Goal: Download file/media

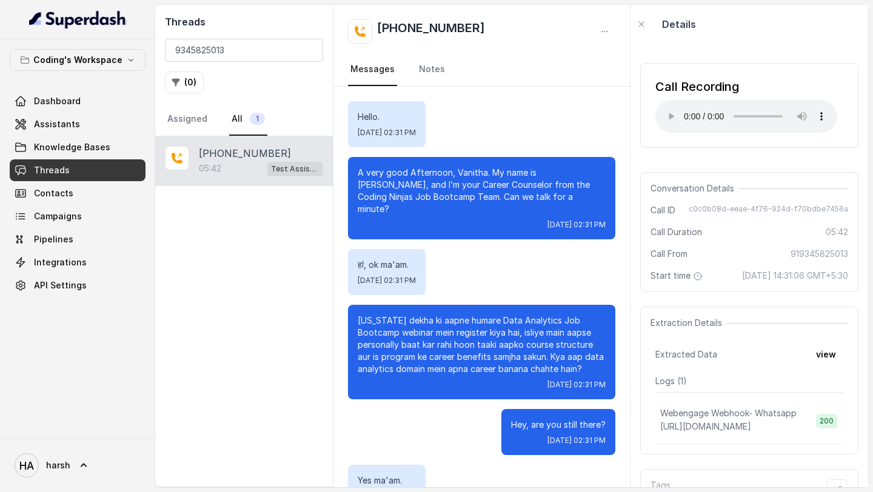
scroll to position [1101, 0]
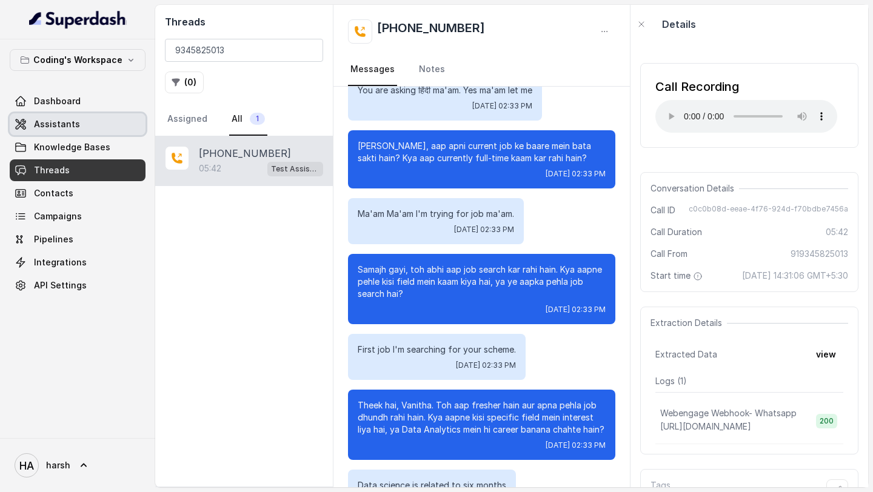
click at [79, 127] on link "Assistants" at bounding box center [78, 124] width 136 height 22
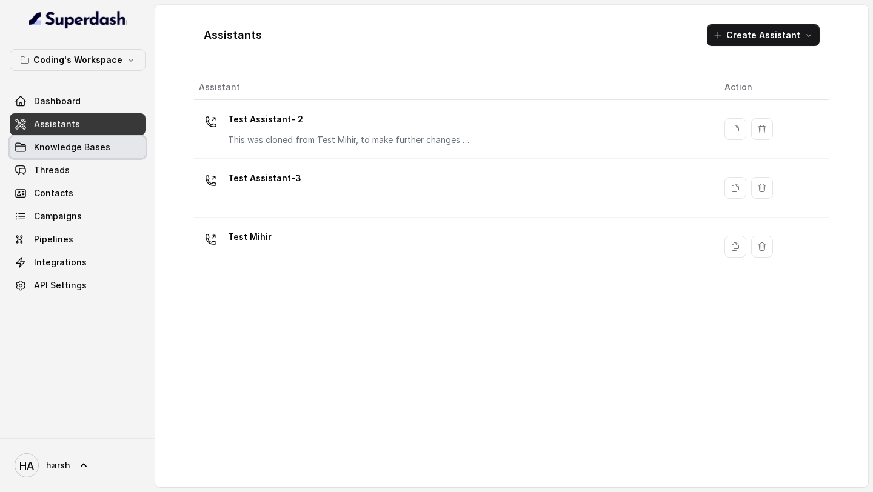
click at [121, 147] on link "Knowledge Bases" at bounding box center [78, 147] width 136 height 22
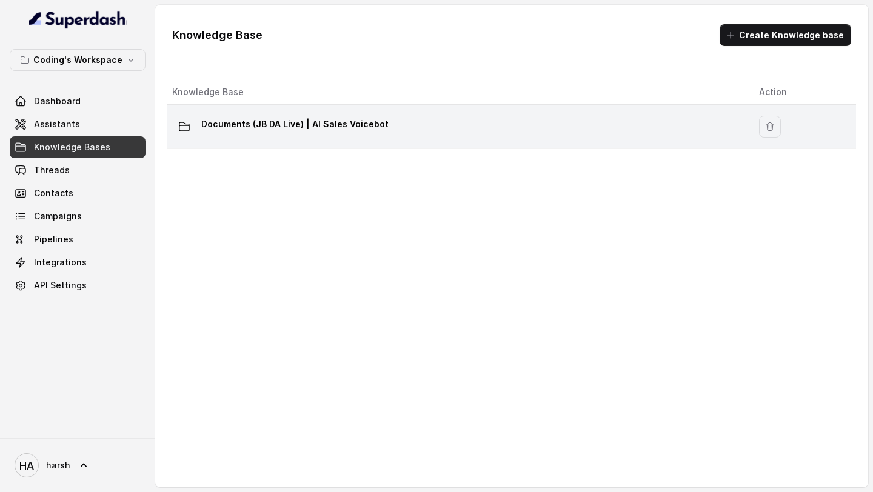
click at [360, 139] on td "Documents (JB DA Live) | AI Sales Voicebot" at bounding box center [458, 127] width 582 height 44
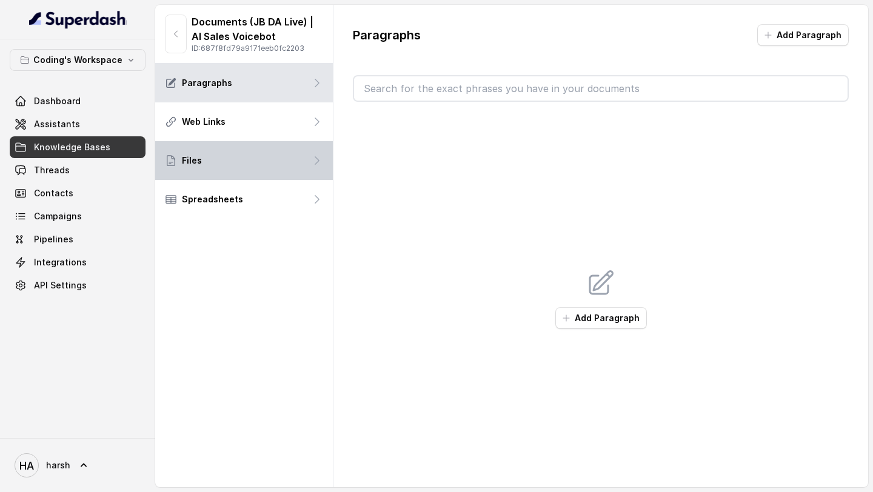
click at [238, 159] on div "Files" at bounding box center [244, 160] width 178 height 39
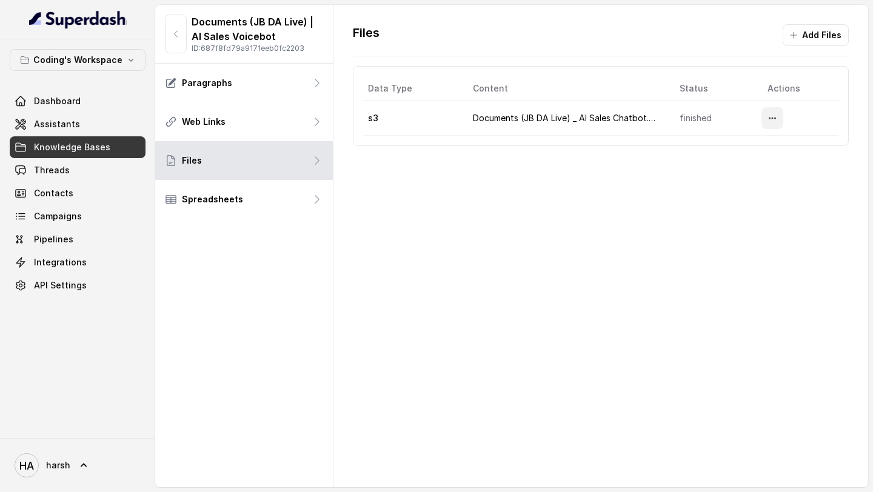
click at [775, 113] on icon "More options" at bounding box center [773, 118] width 10 height 10
click at [748, 168] on button "Download" at bounding box center [748, 169] width 75 height 22
click at [58, 174] on span "Threads" at bounding box center [52, 170] width 36 height 12
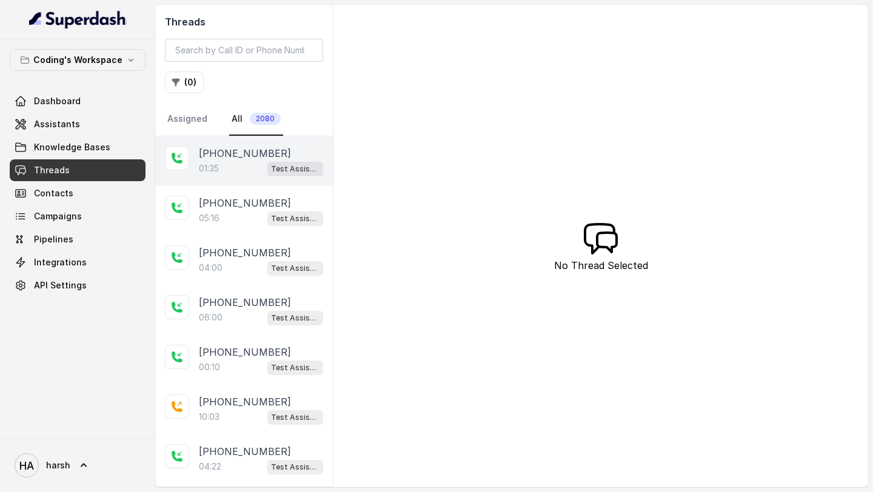
click at [178, 154] on icon at bounding box center [177, 158] width 12 height 12
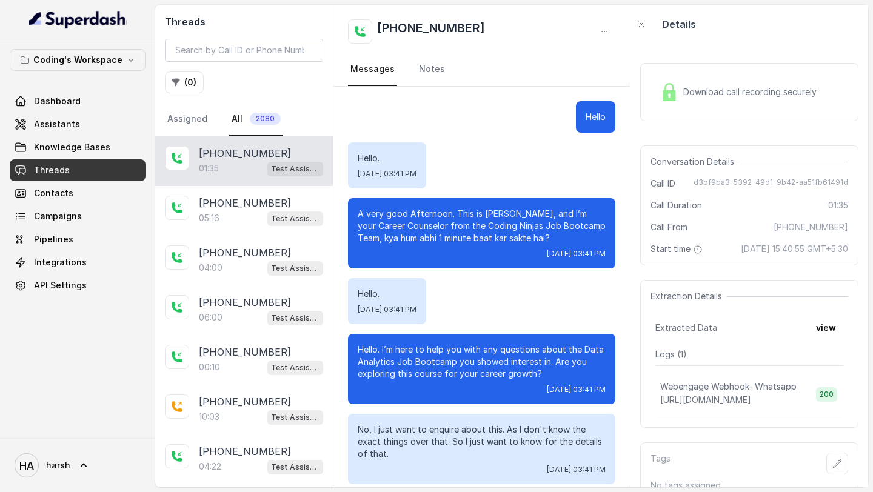
scroll to position [548, 0]
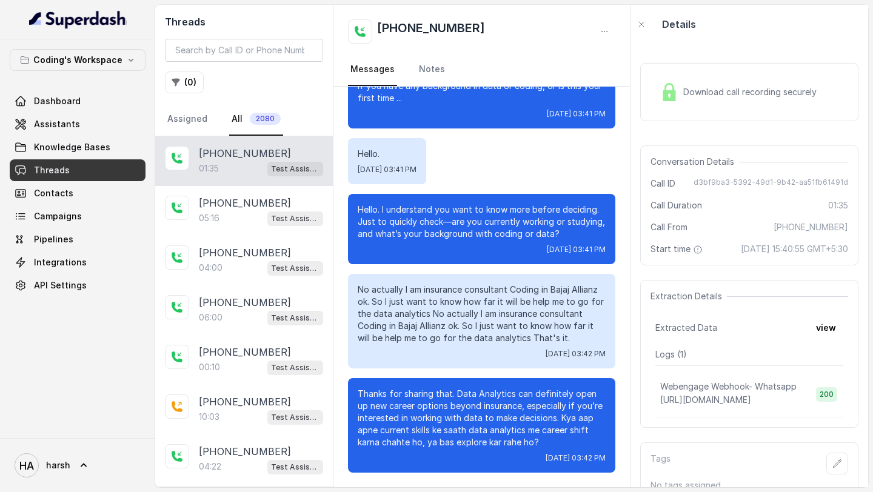
click at [717, 110] on div "Download call recording securely" at bounding box center [749, 92] width 218 height 58
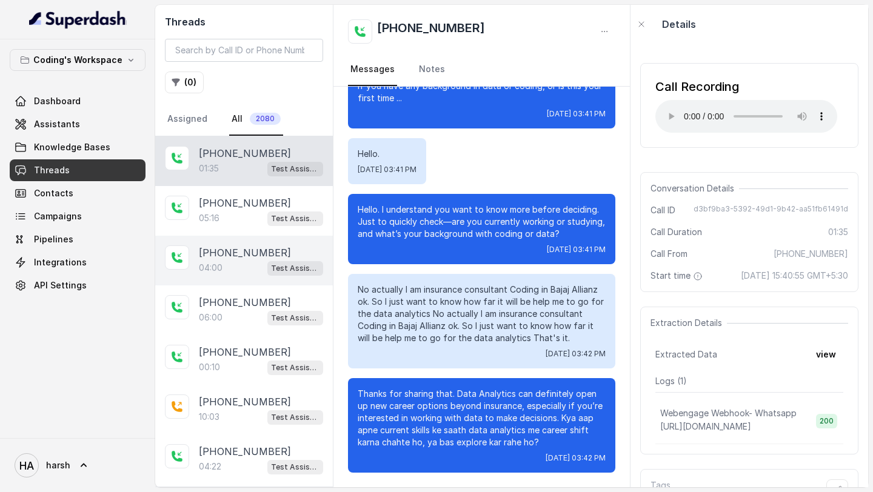
click at [219, 236] on div "[PHONE_NUMBER]:00 Test Assistant- 2" at bounding box center [244, 261] width 178 height 50
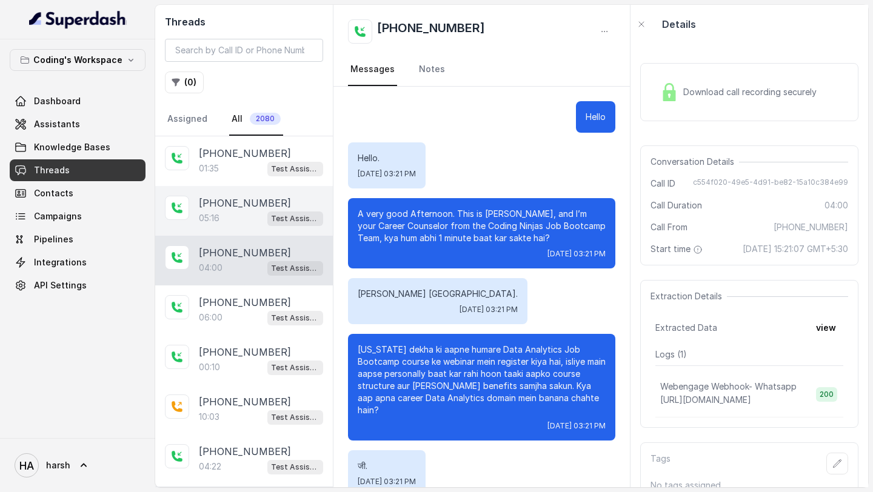
scroll to position [2075, 0]
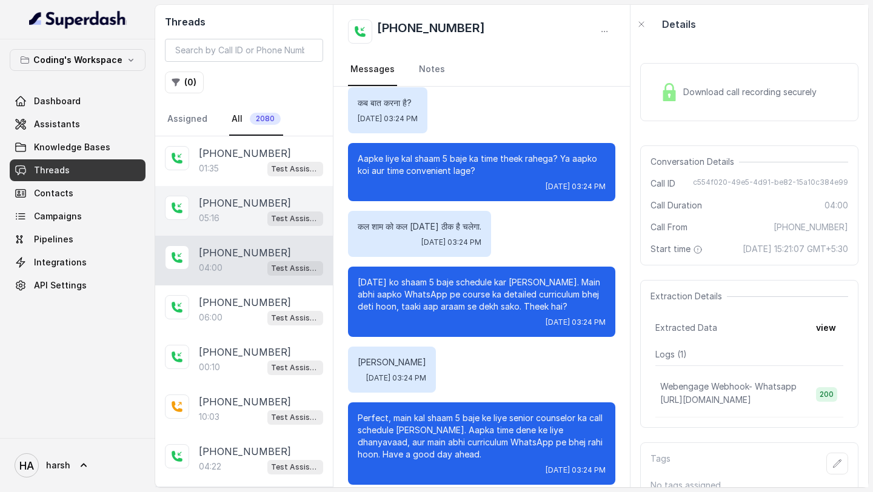
click at [219, 228] on div "[PHONE_NUMBER]:16 Test Assistant- 2" at bounding box center [244, 211] width 178 height 50
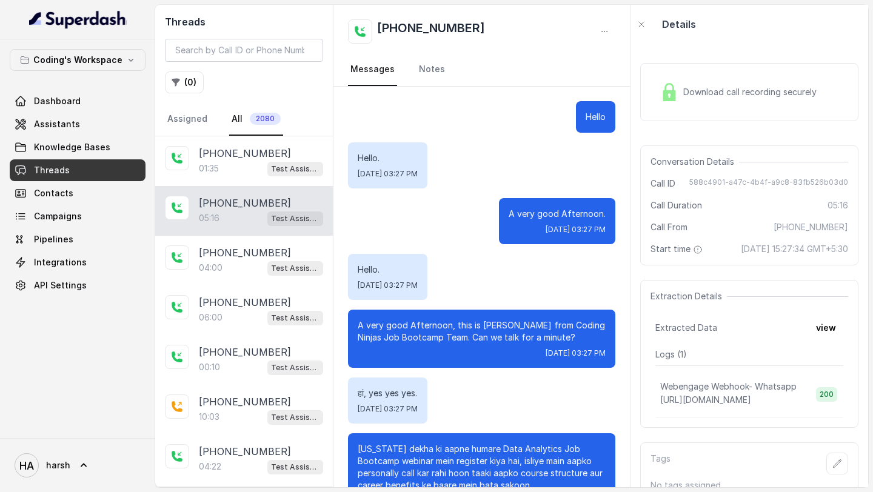
scroll to position [2856, 0]
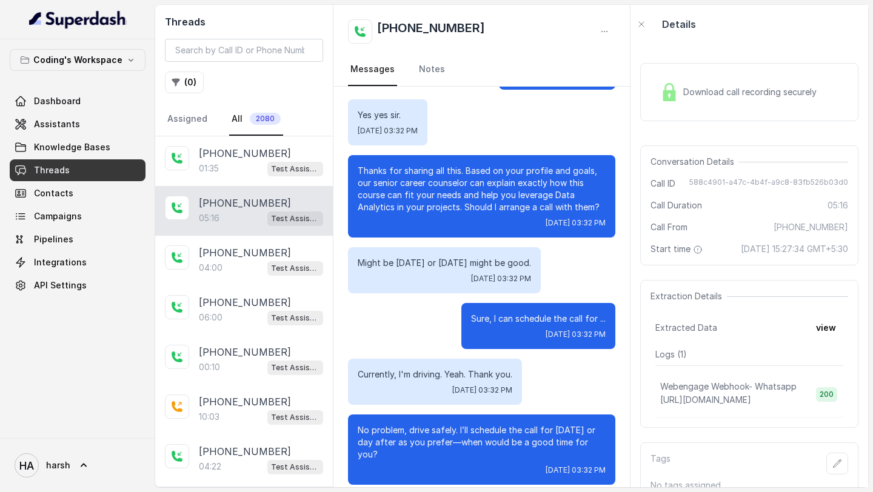
click at [679, 93] on div "Download call recording securely" at bounding box center [738, 92] width 166 height 28
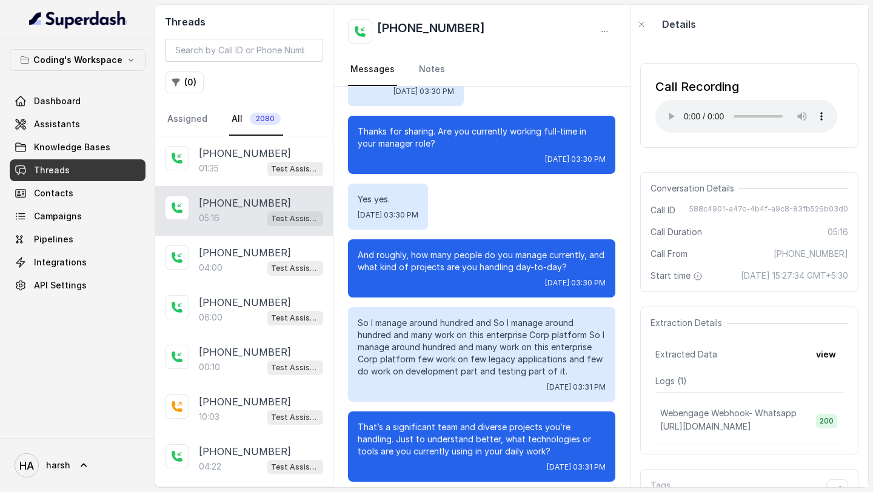
scroll to position [1441, 0]
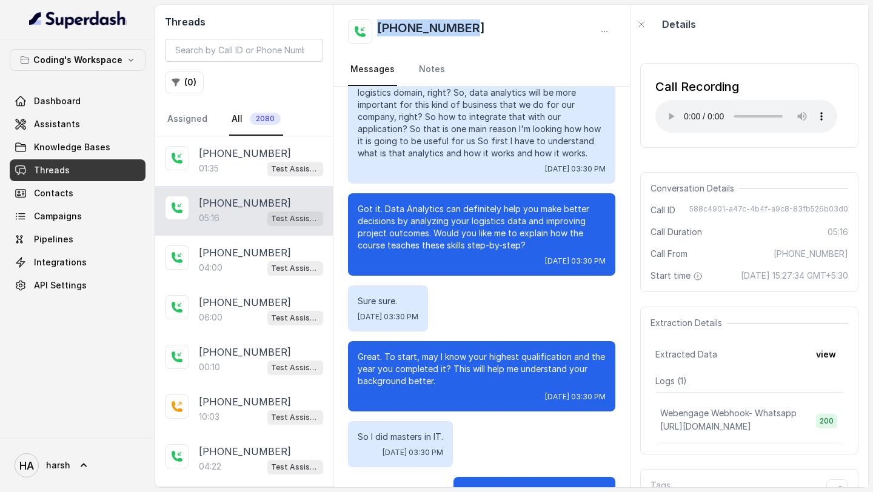
drag, startPoint x: 486, startPoint y: 33, endPoint x: 377, endPoint y: 33, distance: 108.5
click at [377, 33] on div "[PHONE_NUMBER]" at bounding box center [481, 31] width 267 height 24
copy h2 "[PHONE_NUMBER]"
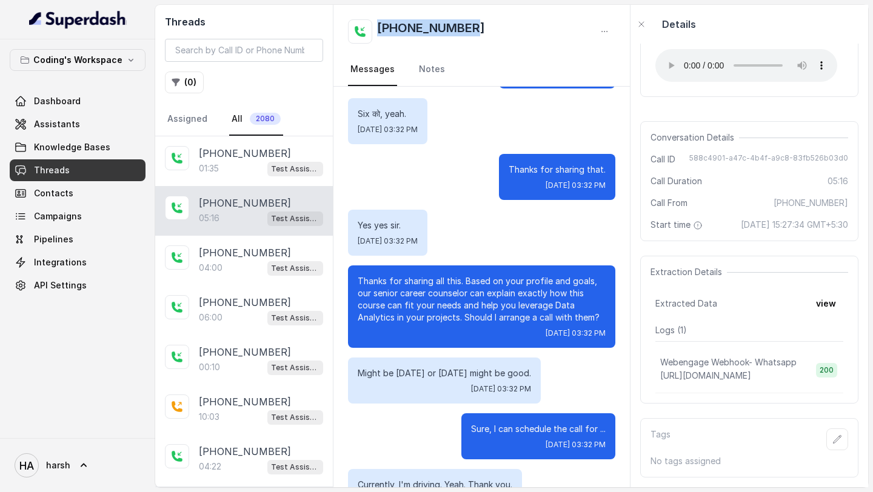
scroll to position [2856, 0]
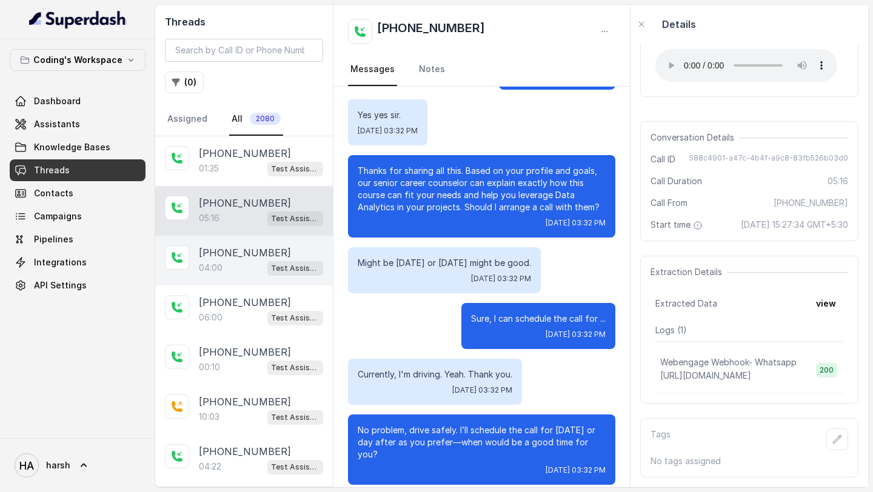
click at [246, 252] on p "[PHONE_NUMBER]" at bounding box center [245, 253] width 92 height 15
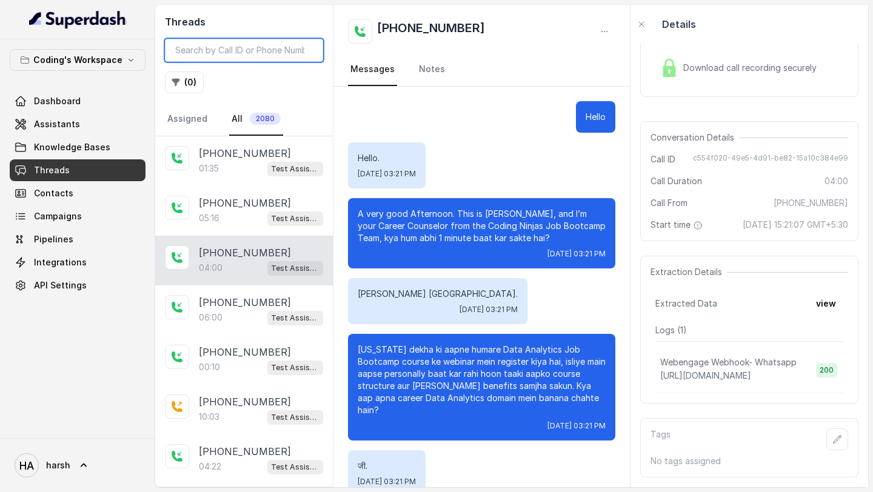
click at [249, 58] on input "search" at bounding box center [244, 50] width 158 height 23
paste input "8806585820"
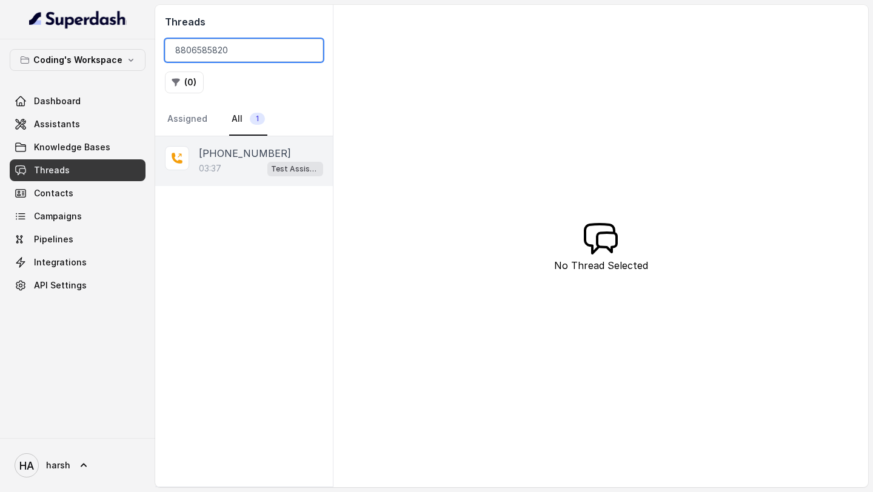
type input "8806585820"
click at [256, 167] on div "03:37 Test Assistant- 2" at bounding box center [261, 169] width 124 height 16
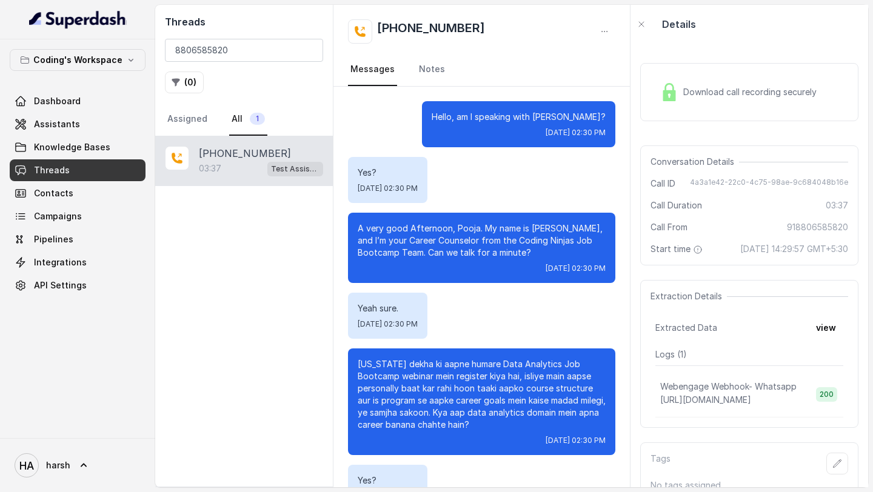
click at [781, 90] on span "Download call recording securely" at bounding box center [752, 92] width 138 height 12
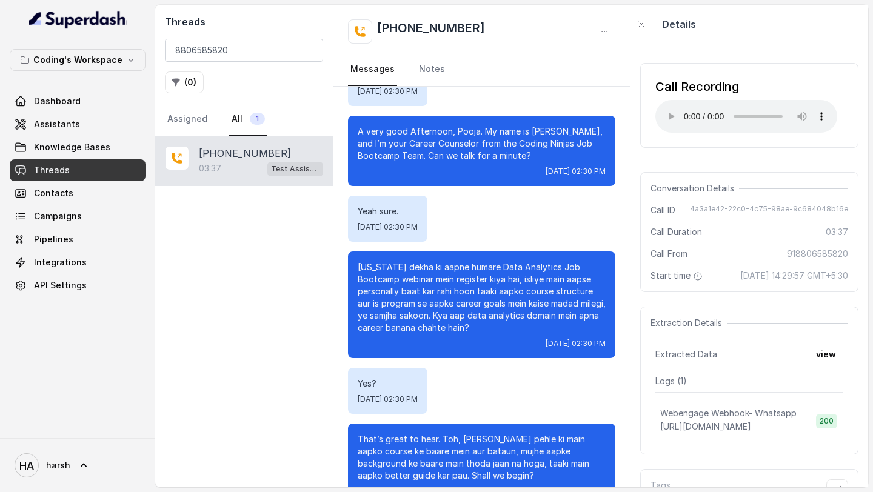
scroll to position [147, 0]
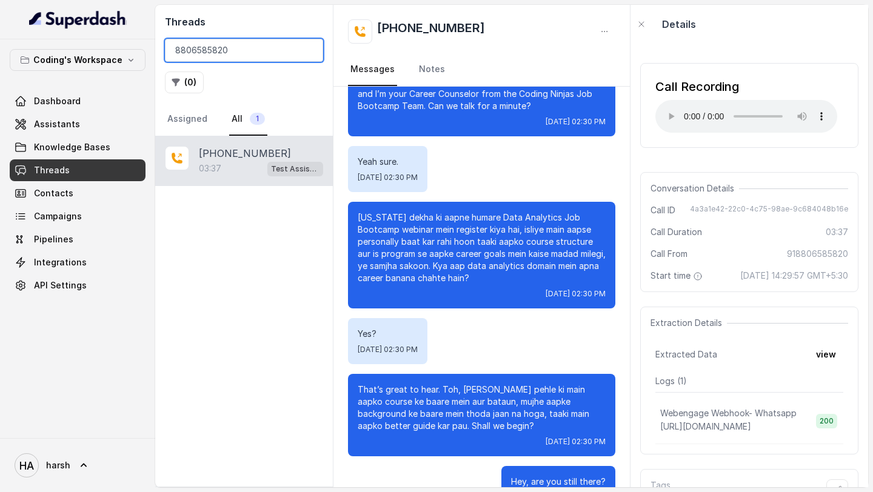
click at [309, 52] on input "8806585820" at bounding box center [244, 50] width 158 height 23
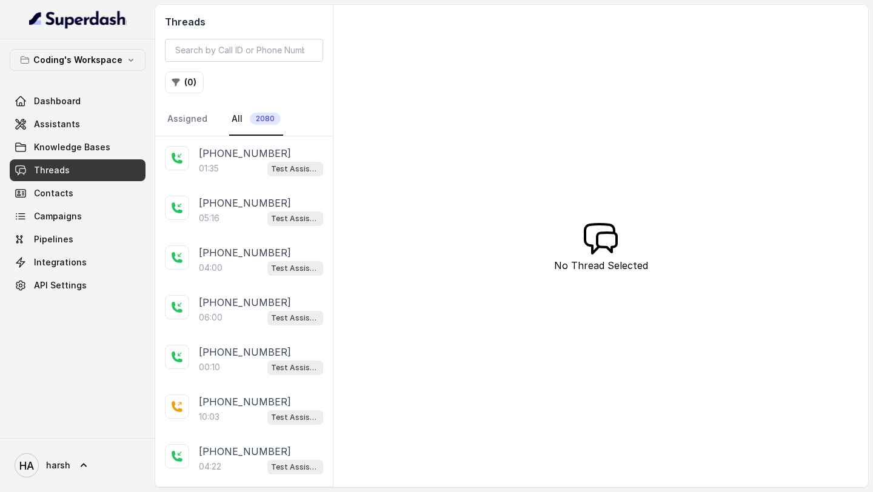
click at [230, 171] on div "01:35 Test Assistant- 2" at bounding box center [261, 169] width 124 height 16
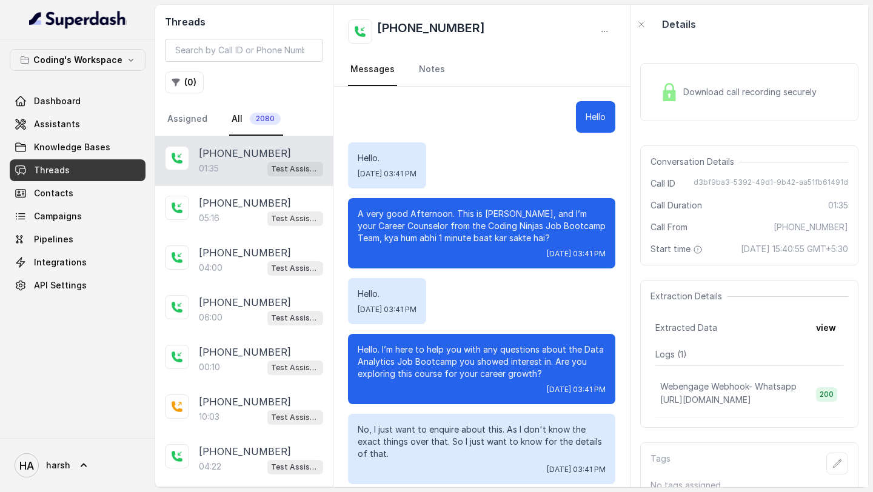
click at [680, 96] on div "Download call recording securely" at bounding box center [738, 92] width 166 height 28
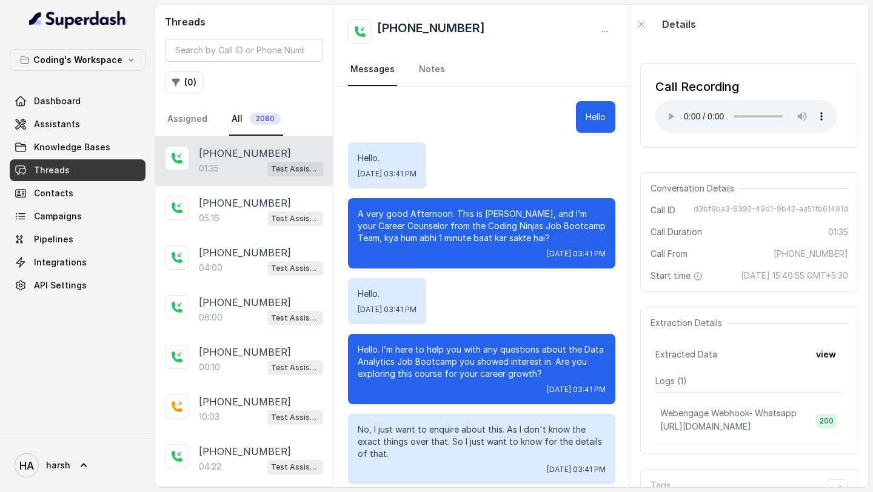
click at [669, 90] on div "Call Recording" at bounding box center [746, 86] width 182 height 17
copy span "d3bf9ba3-5392-49d1-9b42-aa51fb61491d"
drag, startPoint x: 698, startPoint y: 208, endPoint x: 850, endPoint y: 207, distance: 152.2
click at [850, 207] on div "Conversation Details Call ID d3bf9ba3-5392-49d1-9b42-aa51fb61491d Call Duration…" at bounding box center [749, 232] width 218 height 120
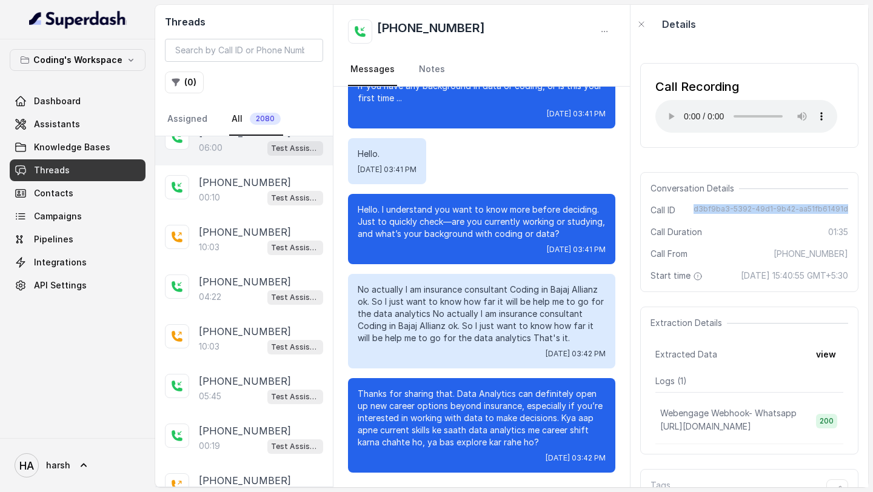
scroll to position [5, 0]
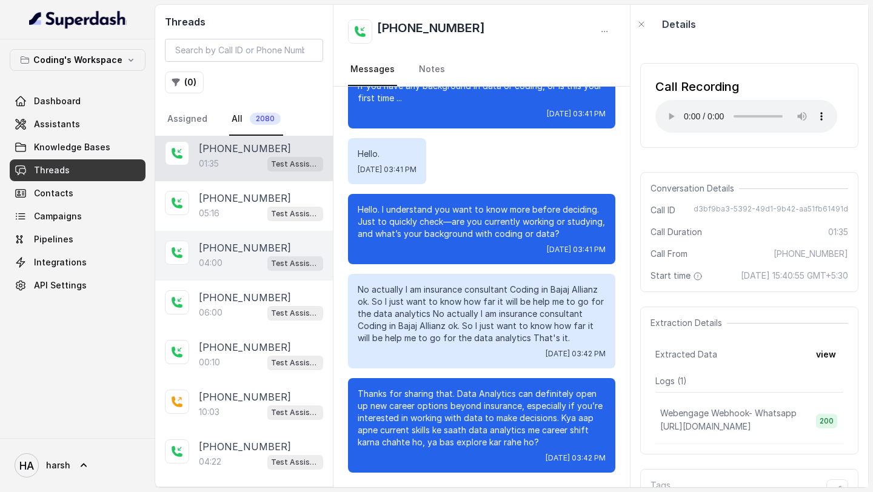
click at [268, 265] on span "Test Assistant- 2" at bounding box center [295, 263] width 56 height 15
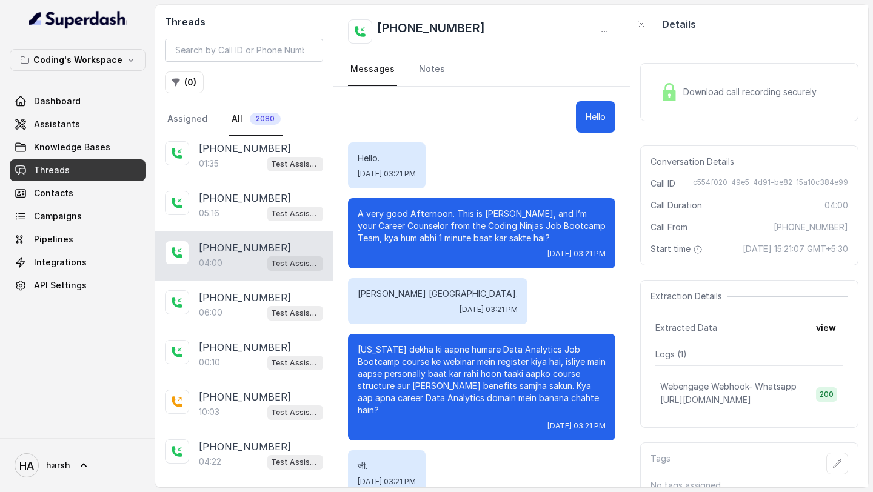
click at [700, 137] on div "Download call recording securely Conversation Details Call ID c554f020-49e5-4d9…" at bounding box center [750, 266] width 238 height 444
click at [700, 114] on div "Download call recording securely" at bounding box center [749, 92] width 218 height 58
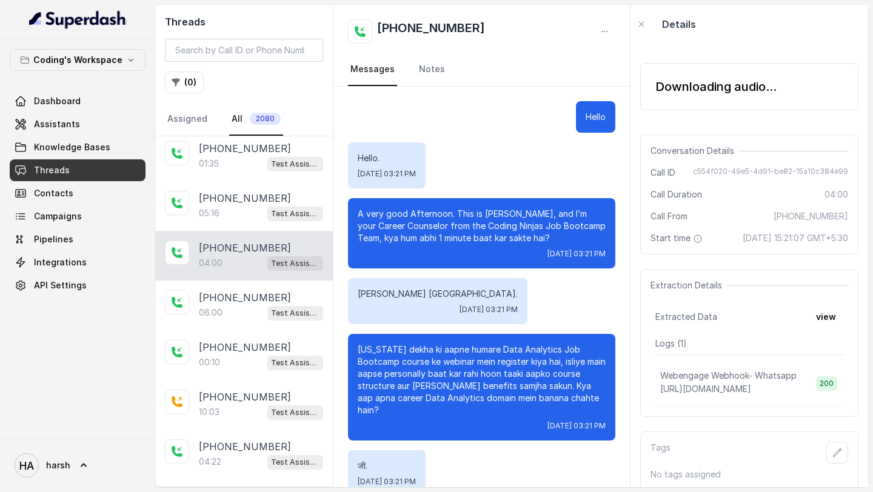
scroll to position [469, 0]
